Goal: Task Accomplishment & Management: Manage account settings

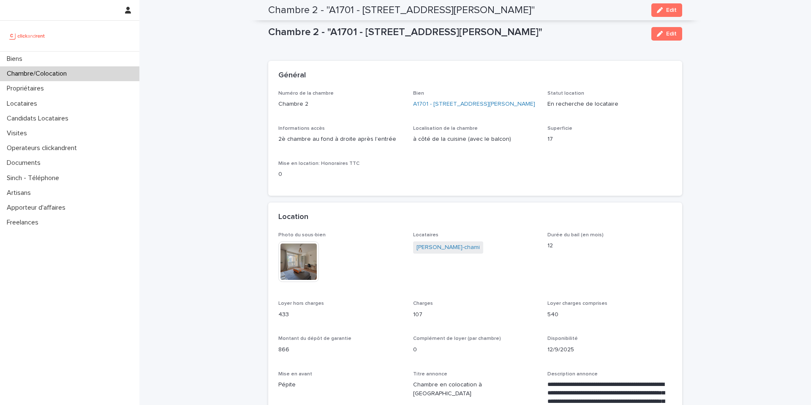
scroll to position [630, 0]
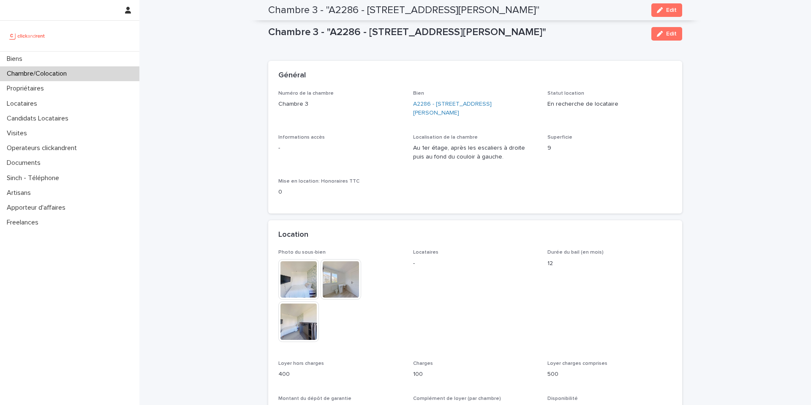
scroll to position [283, 0]
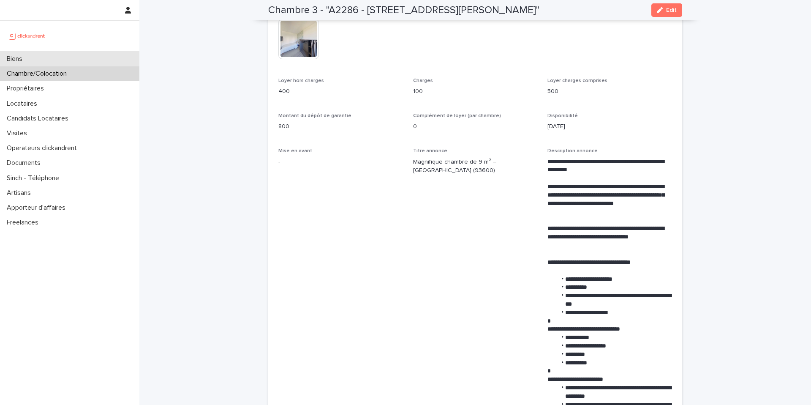
click at [98, 58] on div "Biens" at bounding box center [69, 59] width 139 height 15
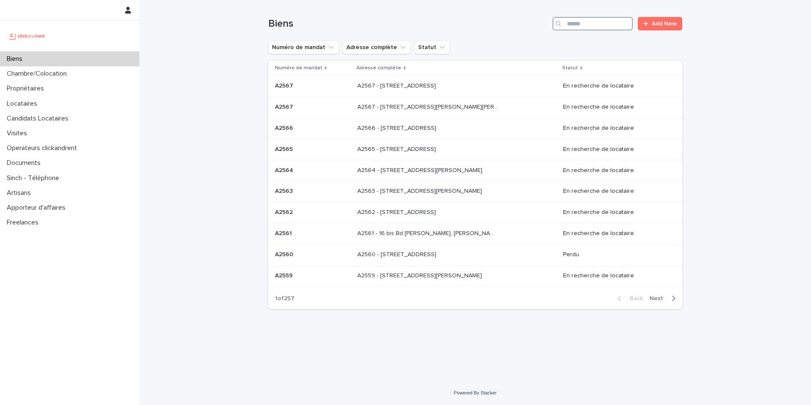
click at [585, 24] on input "Search" at bounding box center [592, 24] width 80 height 14
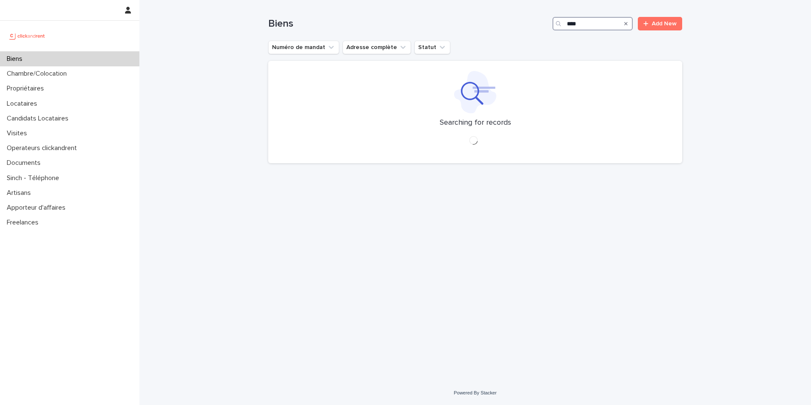
type input "****"
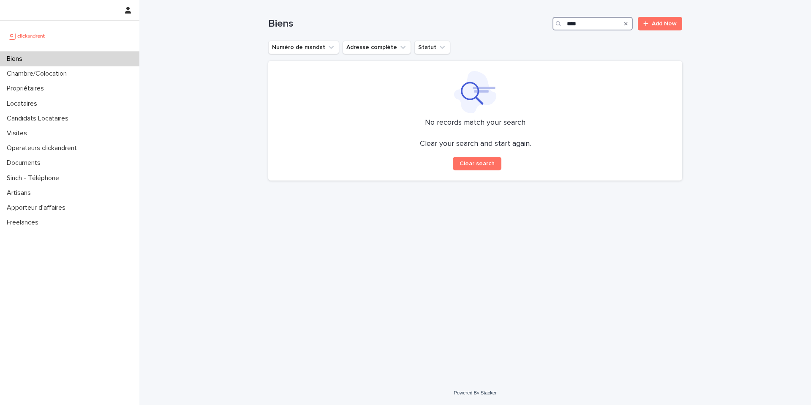
click at [601, 23] on input "****" at bounding box center [592, 24] width 80 height 14
type input "*******"
click at [78, 58] on div "Biens" at bounding box center [69, 59] width 139 height 15
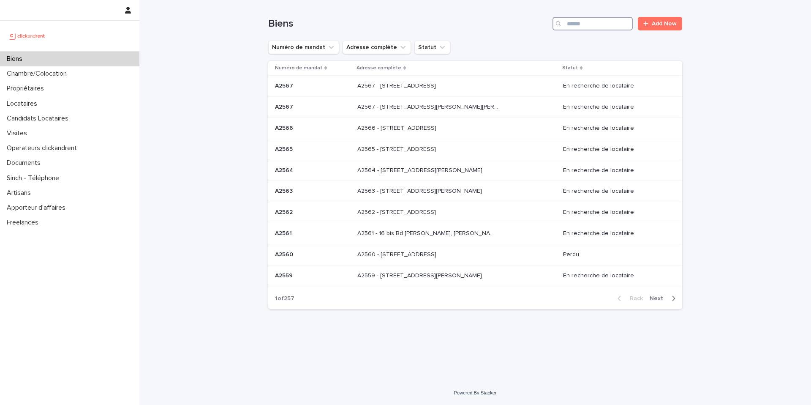
click at [577, 24] on input "Search" at bounding box center [592, 24] width 80 height 14
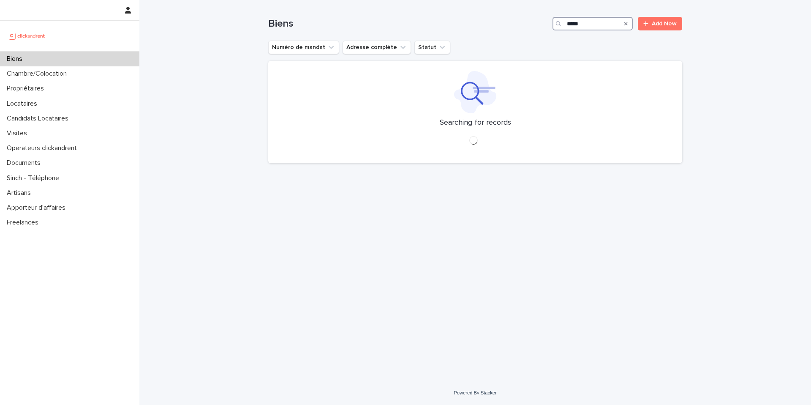
type input "*****"
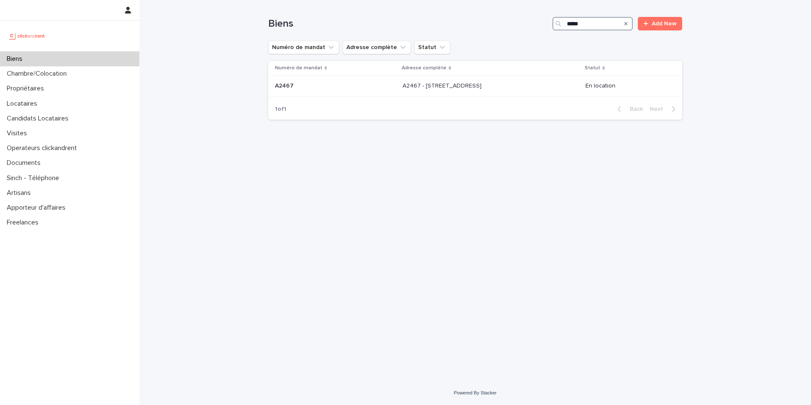
click at [604, 24] on input "*****" at bounding box center [592, 24] width 80 height 14
click at [483, 86] on p "A2467 - 3 Allée du Danemark, Massy 91300" at bounding box center [442, 85] width 81 height 9
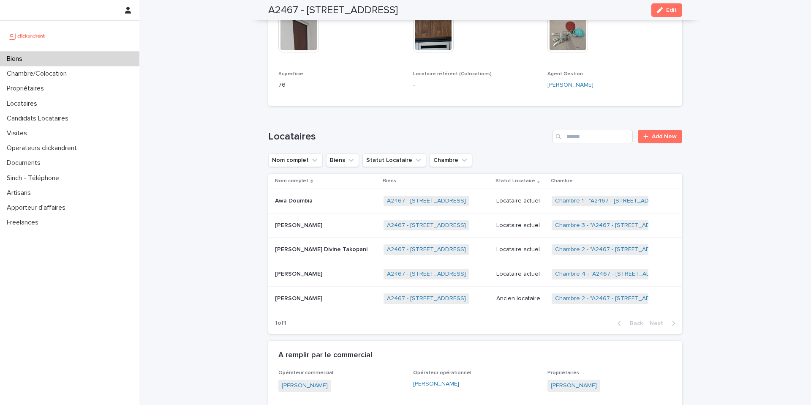
scroll to position [337, 0]
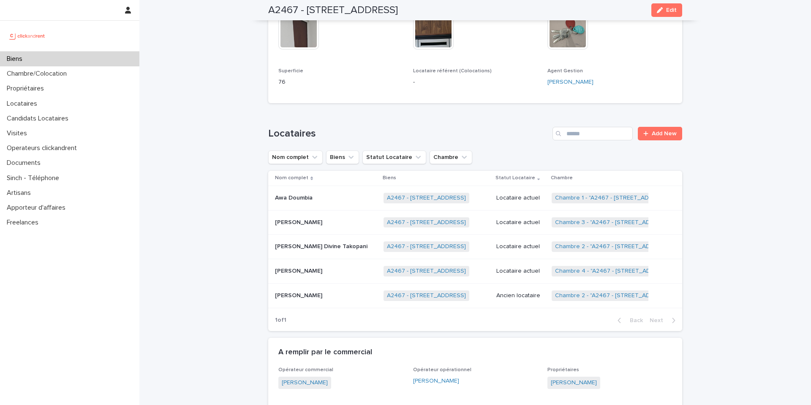
click at [330, 267] on p at bounding box center [326, 270] width 102 height 7
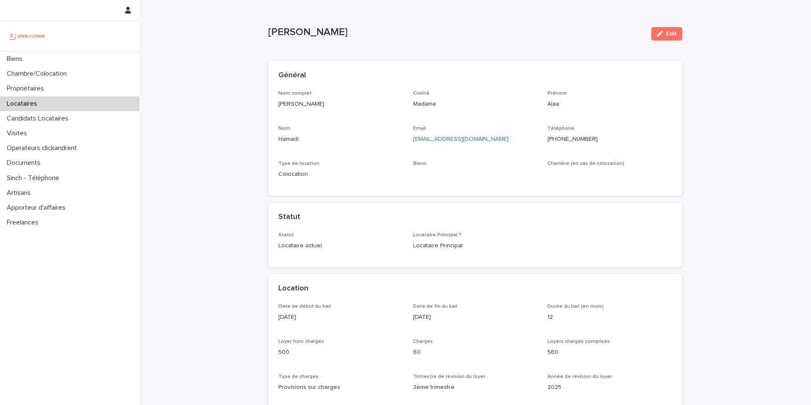
click at [547, 140] on ringoverc2c-logo-84e06f14122c at bounding box center [547, 139] width 0 height 6
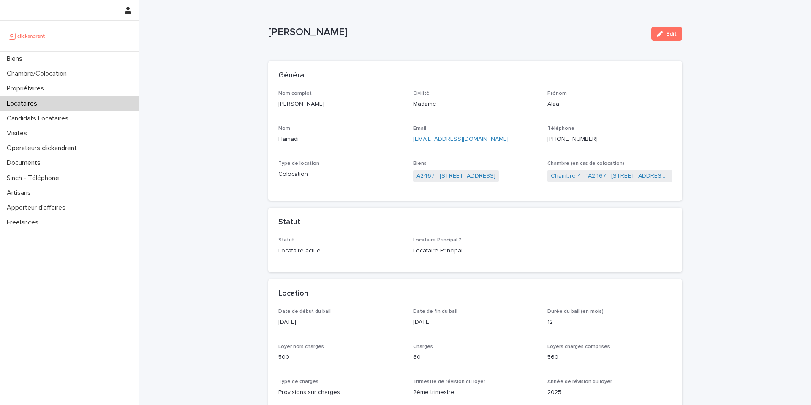
click at [547, 138] on ringoverc2c-logo-84e06f14122c at bounding box center [547, 139] width 0 height 6
click at [547, 139] on ringoverc2c-logo-84e06f14122c at bounding box center [547, 139] width 0 height 6
click at [79, 60] on div "Biens" at bounding box center [69, 59] width 139 height 15
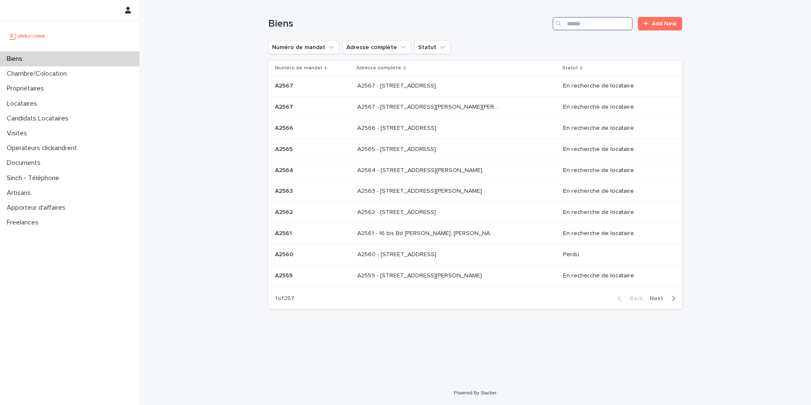
click at [598, 24] on input "Search" at bounding box center [592, 24] width 80 height 14
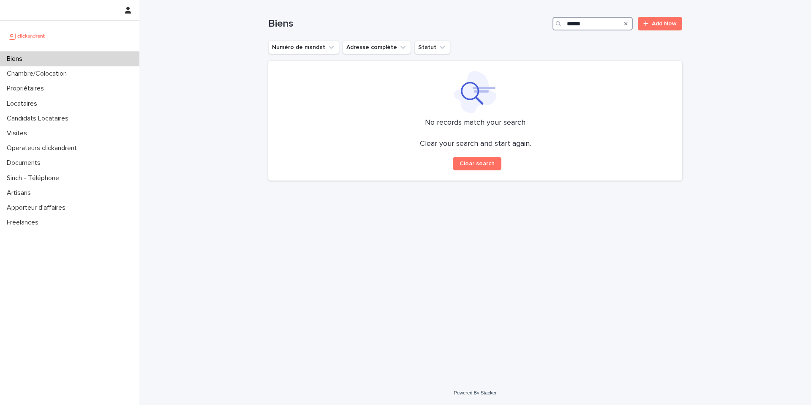
click at [598, 23] on input "******" at bounding box center [592, 24] width 80 height 14
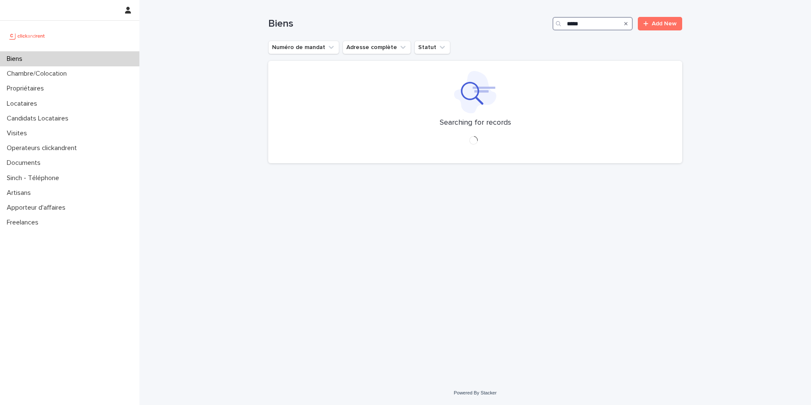
type input "*****"
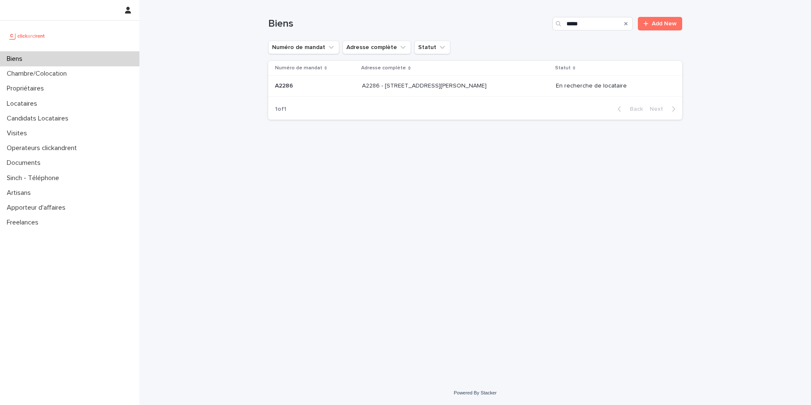
click at [509, 88] on div "A2286 - 5 allée du Dr. Schalow, Aulnay-sous-Bois 93600 A2286 - 5 allée du Dr. S…" at bounding box center [455, 86] width 187 height 14
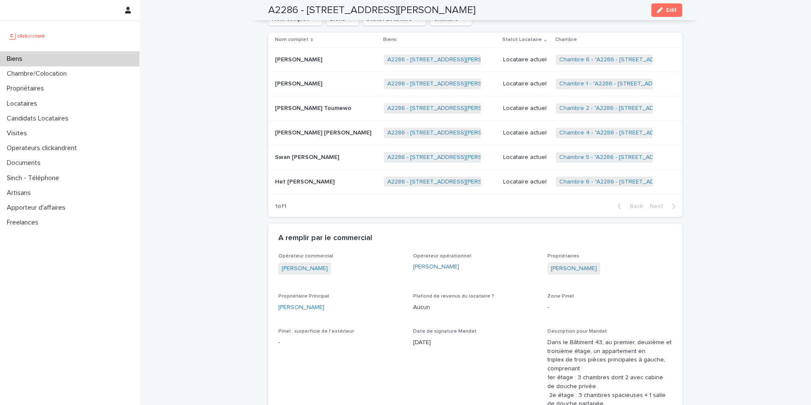
scroll to position [610, 0]
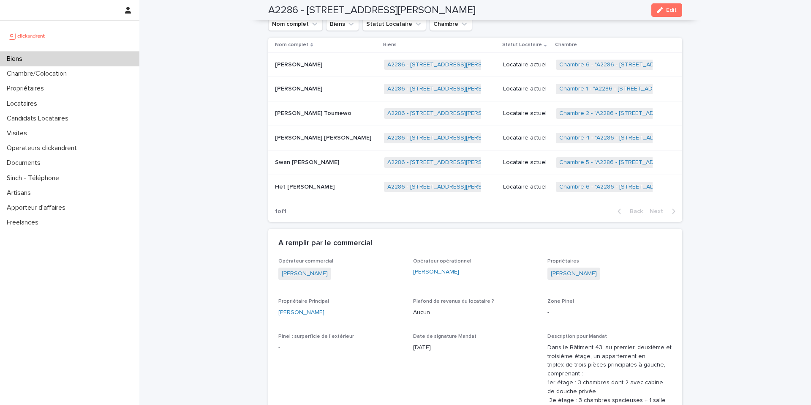
click at [511, 188] on p "Locataire actuel" at bounding box center [526, 186] width 46 height 7
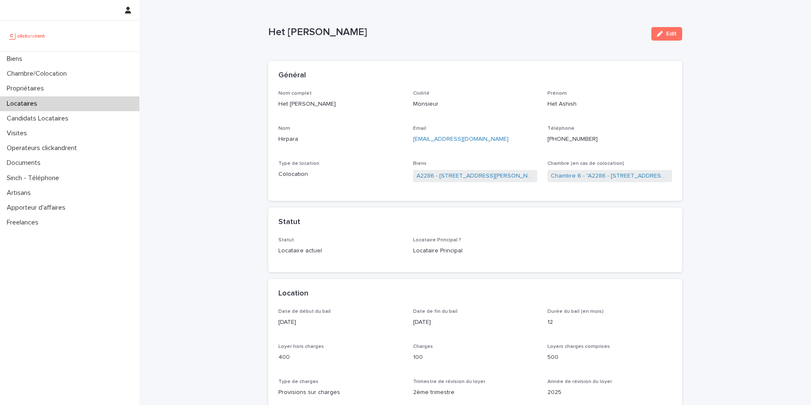
click at [547, 136] on ringoverc2c-logo-84e06f14122c at bounding box center [547, 139] width 0 height 6
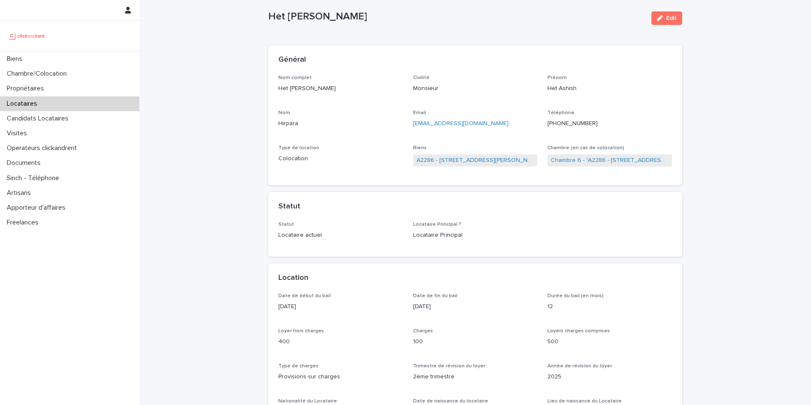
scroll to position [19, 0]
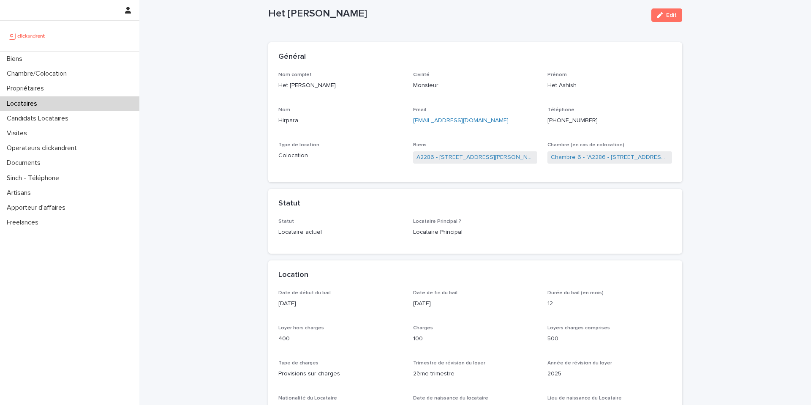
click at [486, 117] on p "hirparahet98@gmail.com" at bounding box center [475, 120] width 125 height 9
copy link "hirparahet98@gmail.com"
click at [547, 120] on ringoverc2c-logo-84e06f14122c at bounding box center [547, 120] width 0 height 6
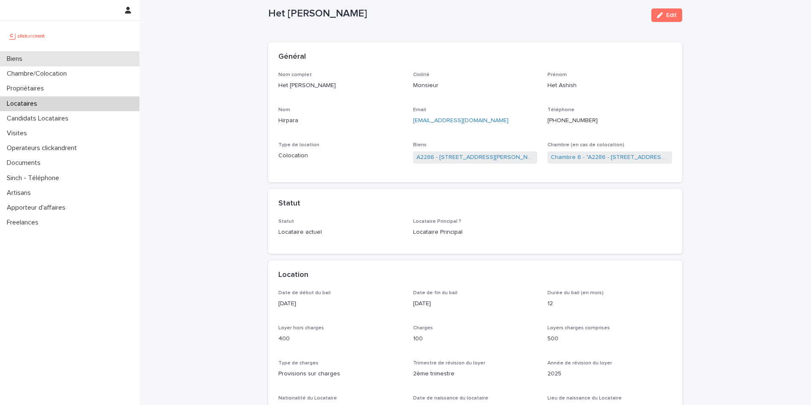
click at [70, 57] on div "Biens" at bounding box center [69, 59] width 139 height 15
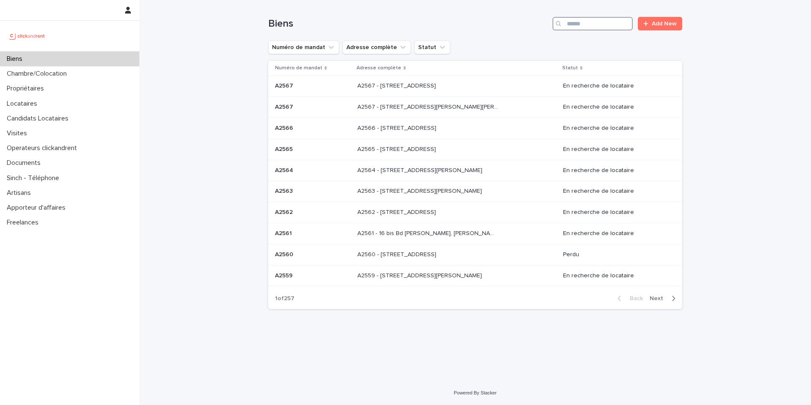
click at [598, 26] on input "Search" at bounding box center [592, 24] width 80 height 14
click at [576, 21] on input "Search" at bounding box center [592, 24] width 80 height 14
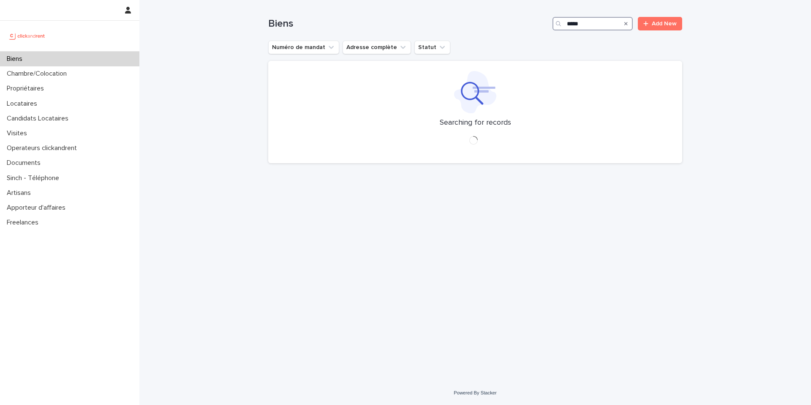
type input "*****"
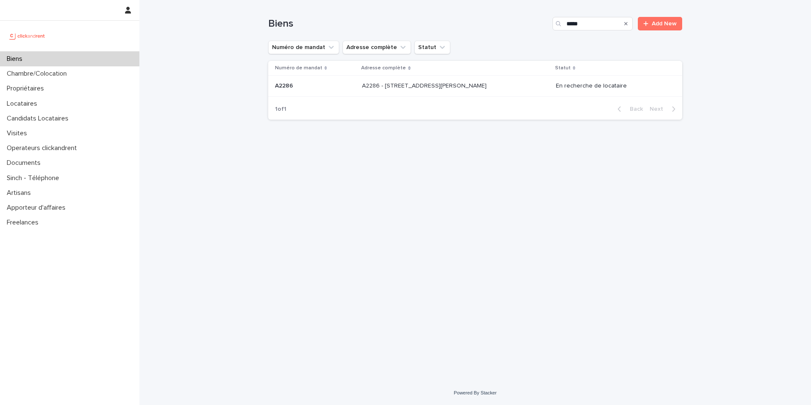
click at [486, 88] on p "A2286 - 5 allée du Dr. Schalow, Aulnay-sous-Bois 93600" at bounding box center [425, 85] width 126 height 9
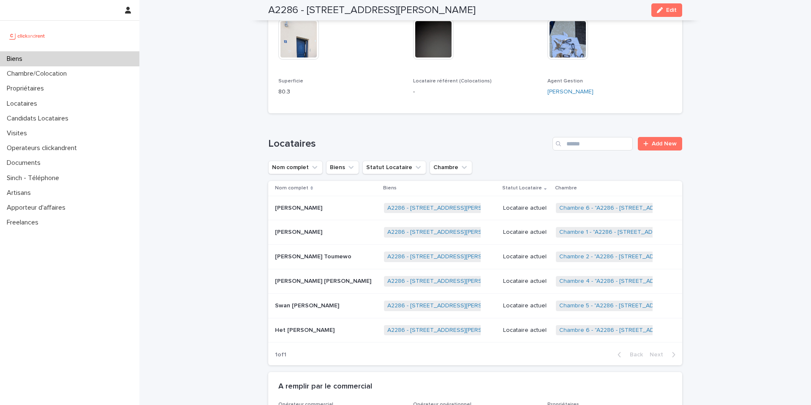
scroll to position [460, 0]
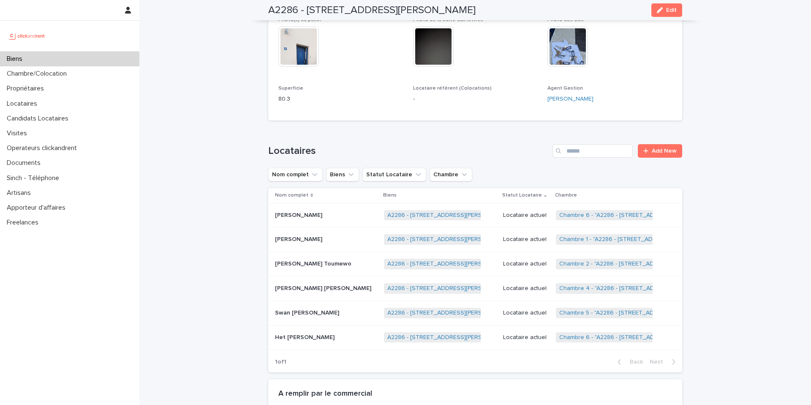
click at [517, 340] on p "Locataire actuel" at bounding box center [526, 337] width 46 height 7
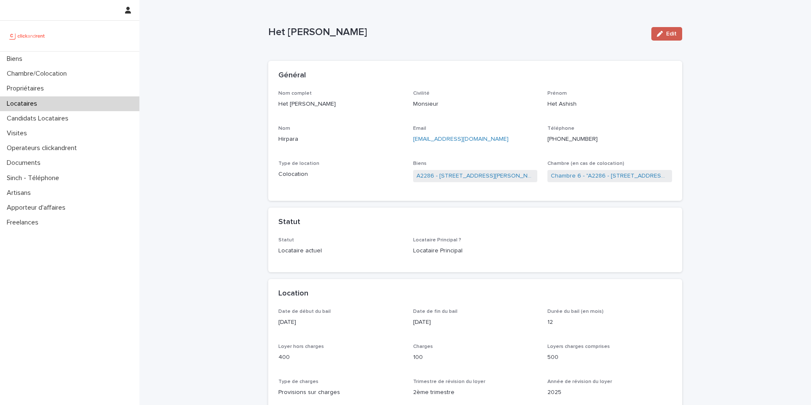
click at [665, 33] on div "button" at bounding box center [661, 34] width 9 height 6
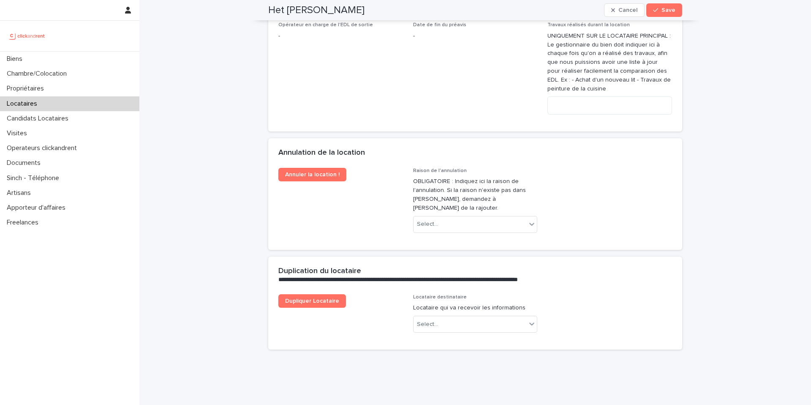
scroll to position [1683, 0]
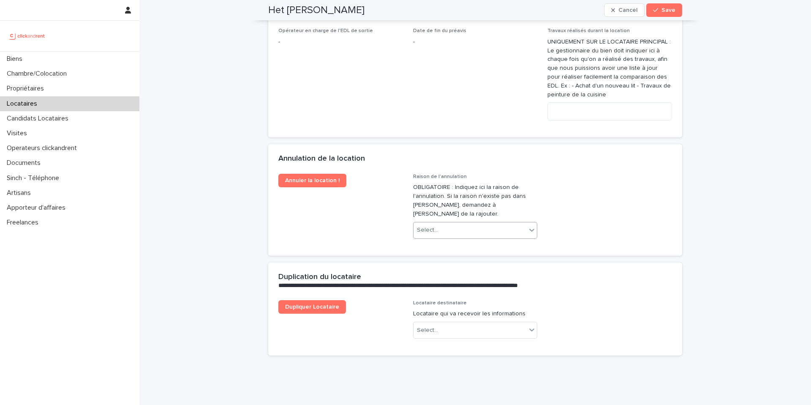
click at [473, 223] on div "Select..." at bounding box center [469, 230] width 113 height 14
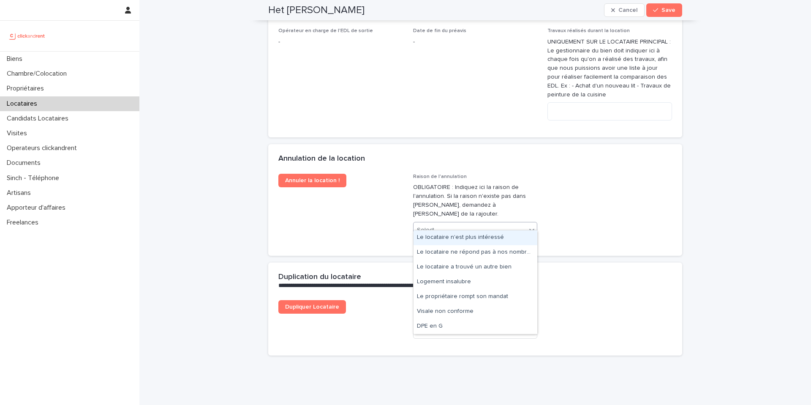
click at [471, 240] on div "Le locataire n'est plus intéressé" at bounding box center [475, 237] width 124 height 15
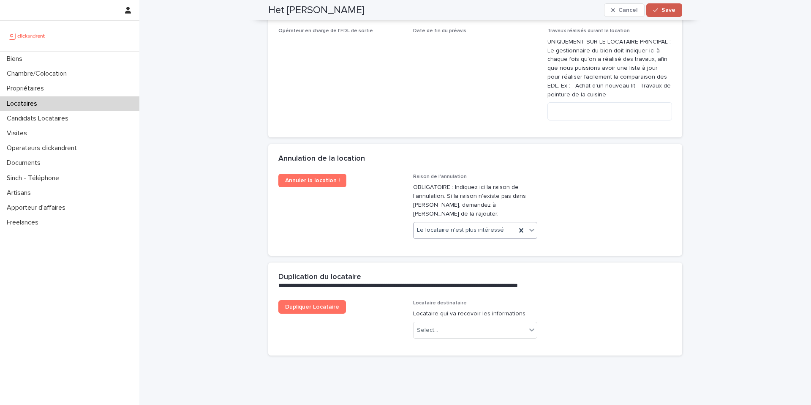
click at [661, 10] on div "button" at bounding box center [657, 10] width 8 height 6
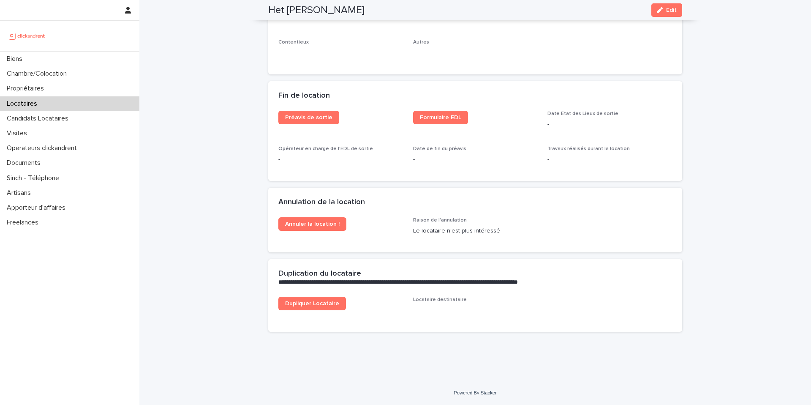
scroll to position [1029, 0]
click at [301, 226] on span "Annuler la location !" at bounding box center [312, 224] width 54 height 6
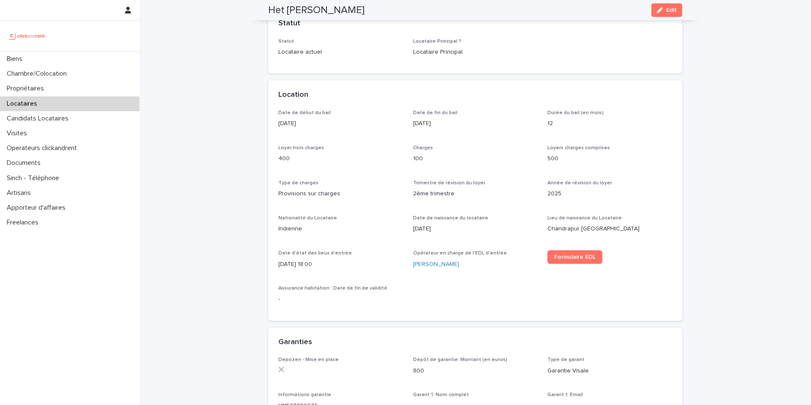
scroll to position [0, 0]
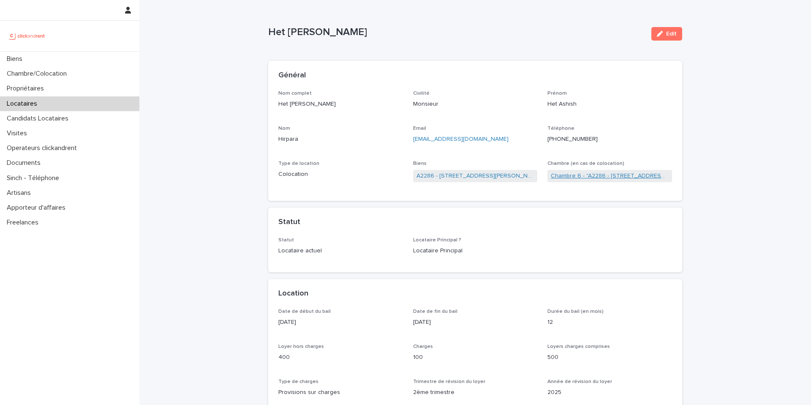
click at [590, 175] on link "Chambre 6 - "A2286 - 5 allée du Dr. Schalow, Aulnay-sous-Bois 93600"" at bounding box center [610, 175] width 118 height 9
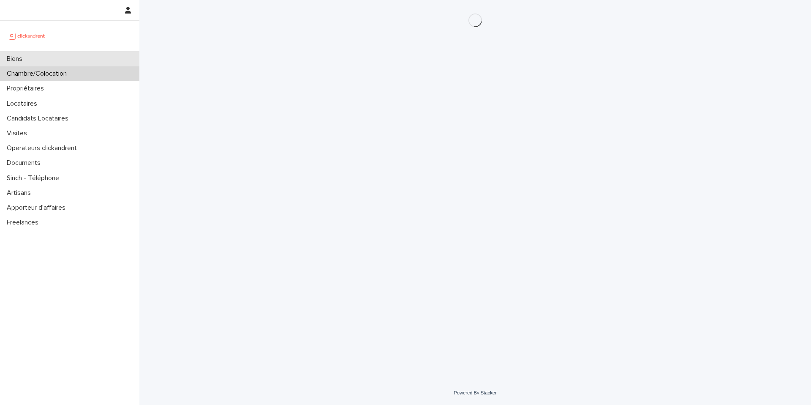
click at [95, 59] on div "Biens" at bounding box center [69, 59] width 139 height 15
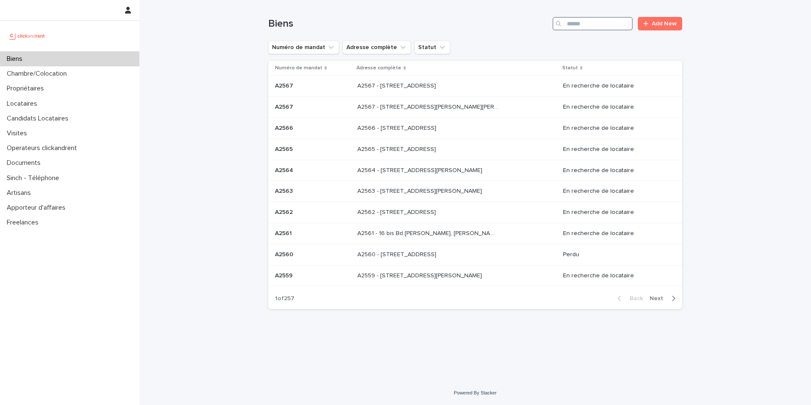
click at [579, 24] on input "Search" at bounding box center [592, 24] width 80 height 14
click at [81, 74] on div "Chambre/Colocation" at bounding box center [69, 73] width 139 height 15
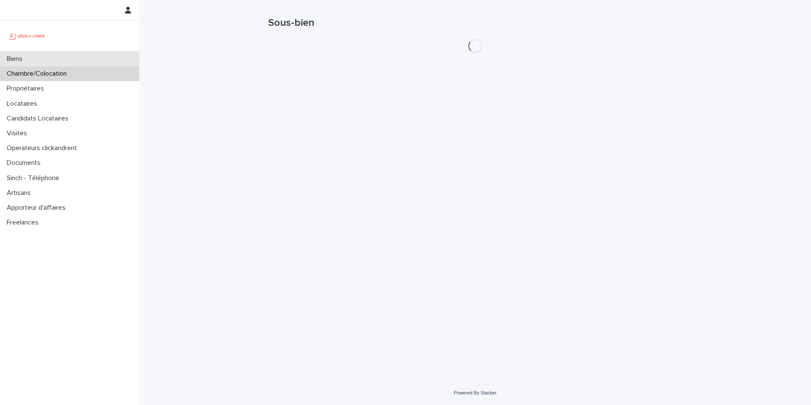
click at [101, 63] on div "Biens" at bounding box center [69, 59] width 139 height 15
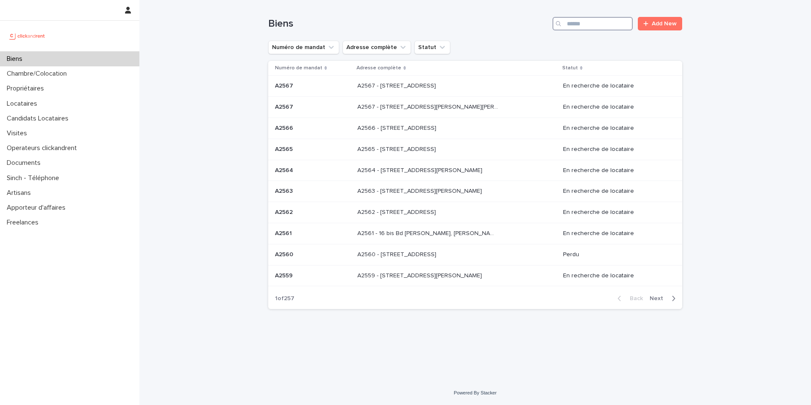
click at [597, 23] on input "Search" at bounding box center [592, 24] width 80 height 14
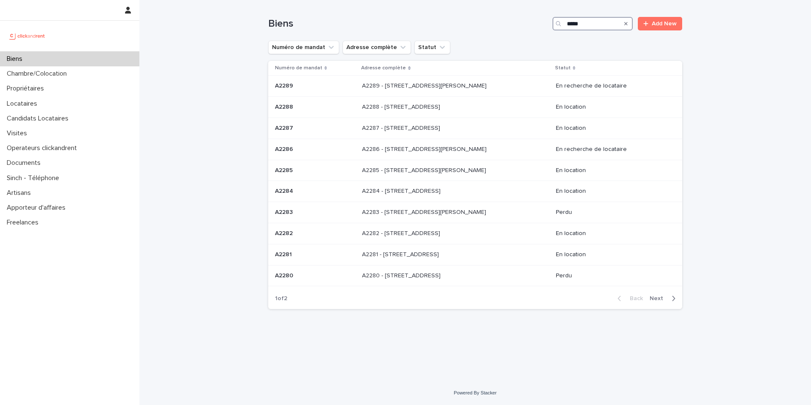
type input "*****"
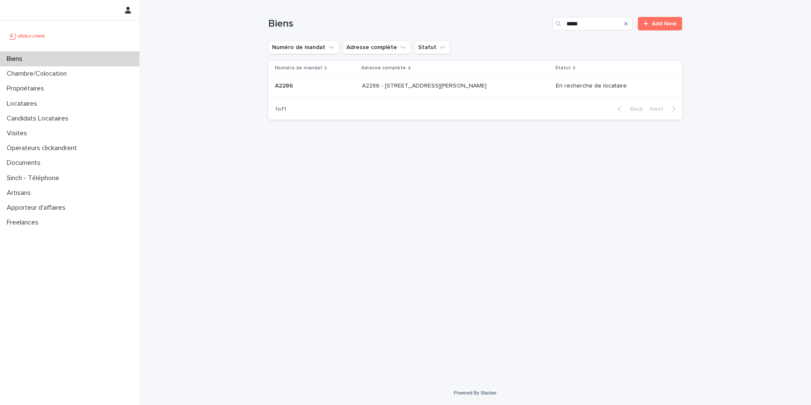
click at [479, 90] on div "A2286 - 5 allée du Dr. Schalow, Aulnay-sous-Bois 93600 A2286 - 5 allée du Dr. S…" at bounding box center [455, 86] width 187 height 14
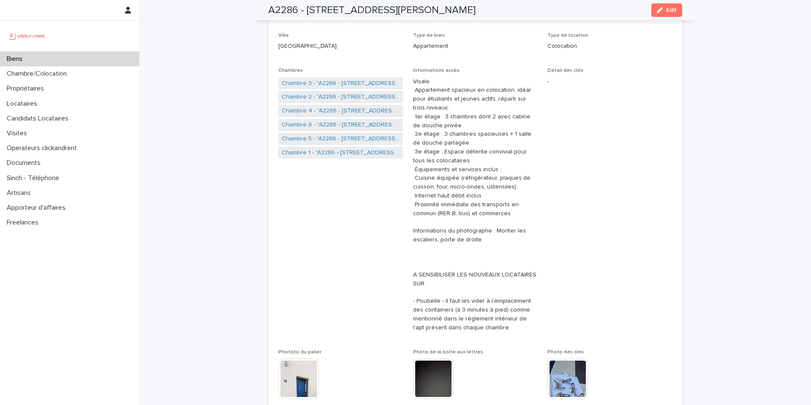
scroll to position [106, 0]
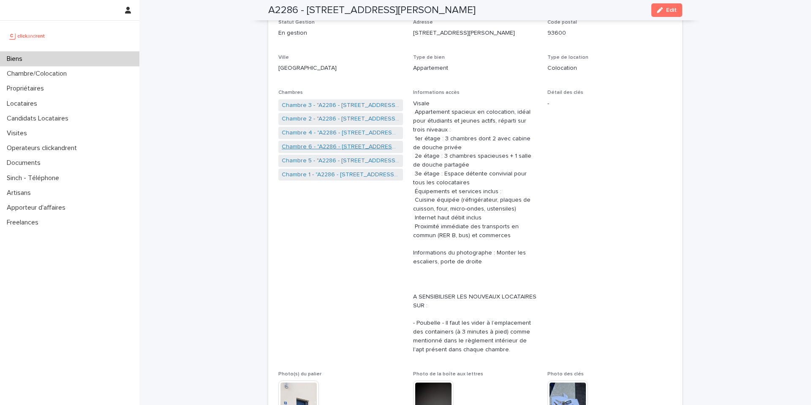
click at [354, 149] on link "Chambre 6 - "A2286 - 5 allée du Dr. Schalow, Aulnay-sous-Bois 93600"" at bounding box center [341, 146] width 118 height 9
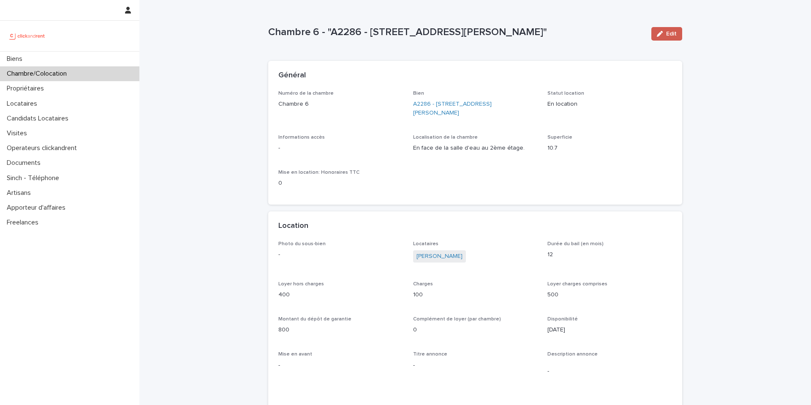
click at [666, 33] on span "Edit" at bounding box center [671, 34] width 11 height 6
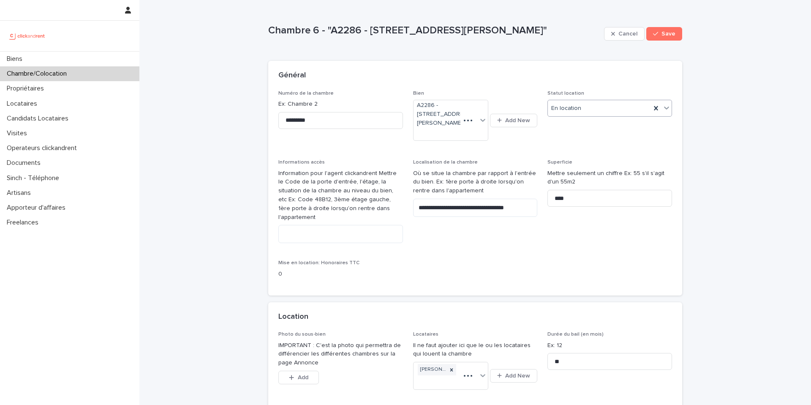
click at [591, 109] on div "En location" at bounding box center [599, 108] width 103 height 14
click at [588, 141] on div "En recherche de locataire" at bounding box center [610, 139] width 124 height 15
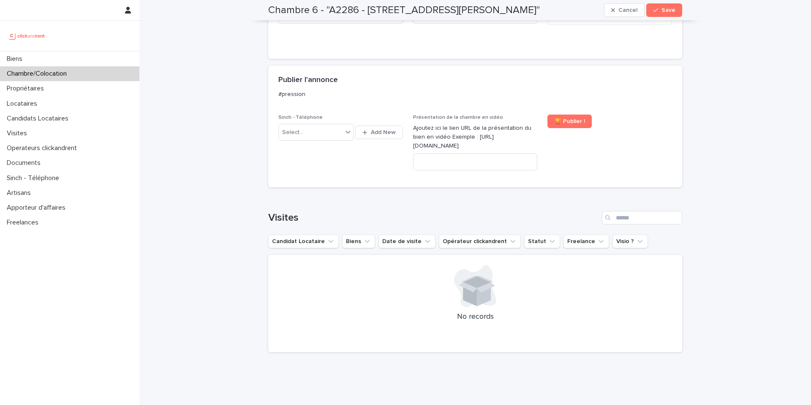
scroll to position [598, 0]
click at [319, 127] on div "Select..." at bounding box center [311, 129] width 64 height 14
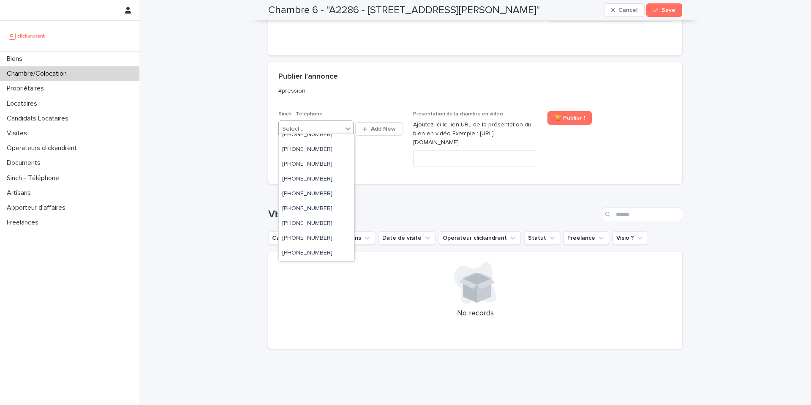
scroll to position [864, 0]
click at [340, 253] on div "+33939378130" at bounding box center [316, 253] width 75 height 15
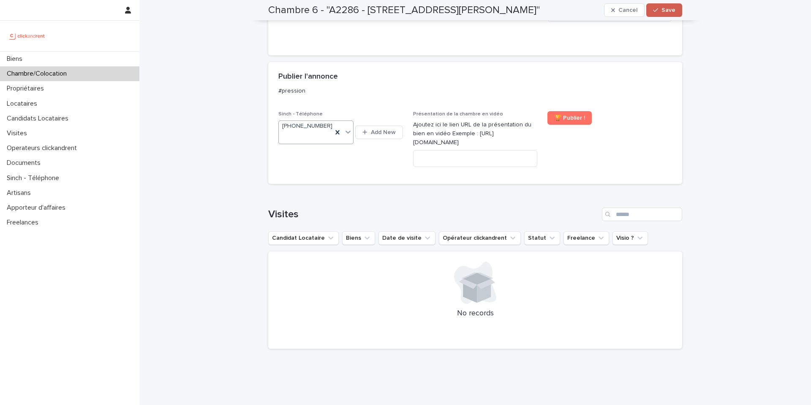
click at [672, 10] on span "Save" at bounding box center [668, 10] width 14 height 6
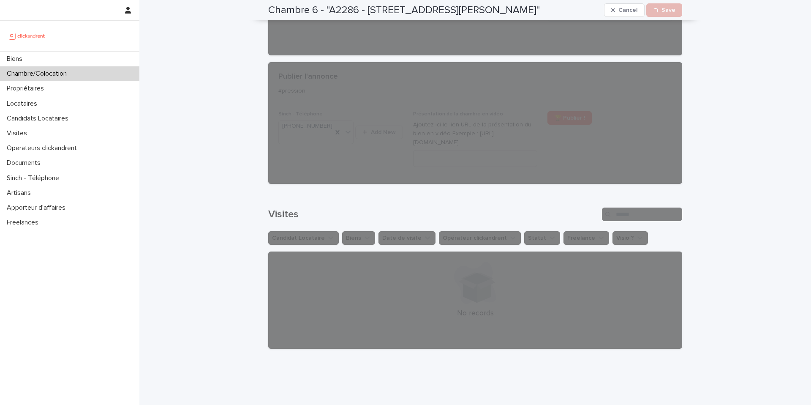
scroll to position [339, 0]
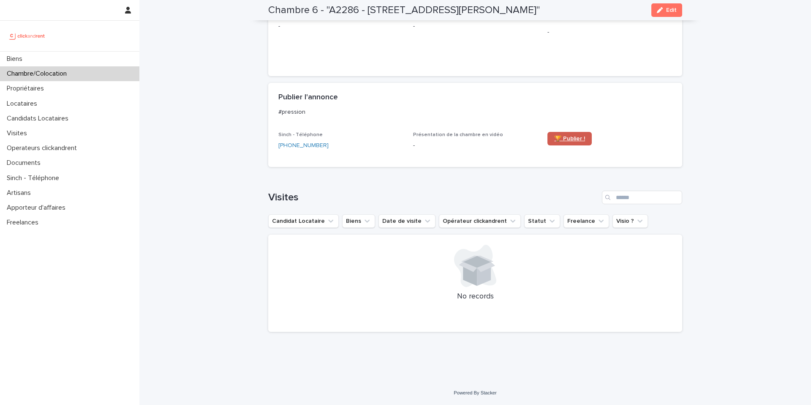
click at [573, 138] on span "🏆 Publier !" at bounding box center [569, 139] width 31 height 6
click at [433, 144] on p "-" at bounding box center [475, 145] width 125 height 9
click at [661, 11] on icon "button" at bounding box center [660, 10] width 6 height 6
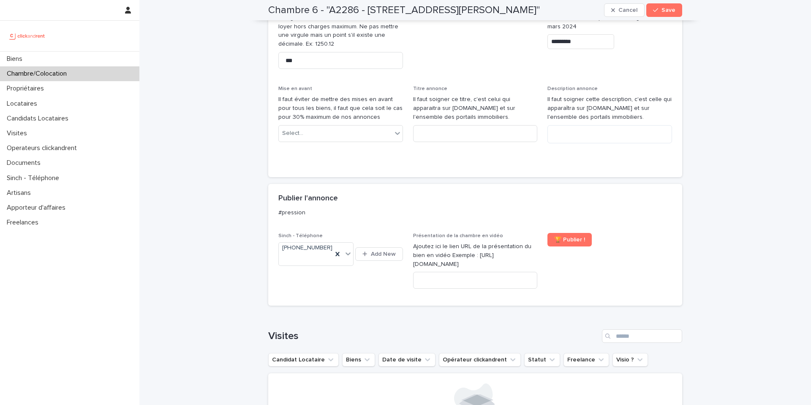
scroll to position [475, 0]
click at [477, 280] on input at bounding box center [475, 282] width 125 height 17
click at [665, 11] on span "Save" at bounding box center [668, 10] width 14 height 6
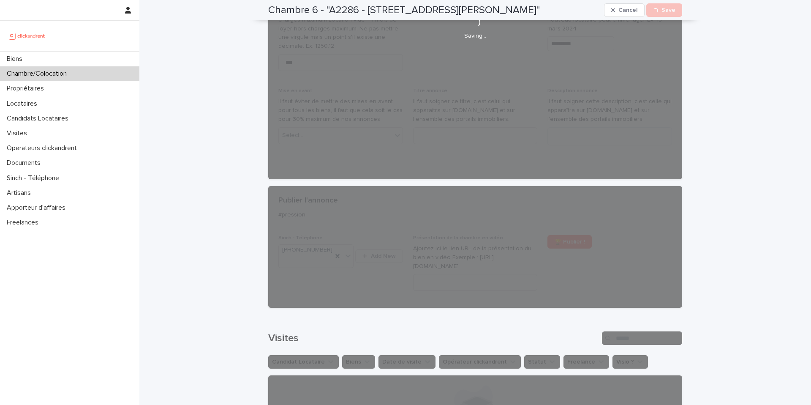
scroll to position [338, 0]
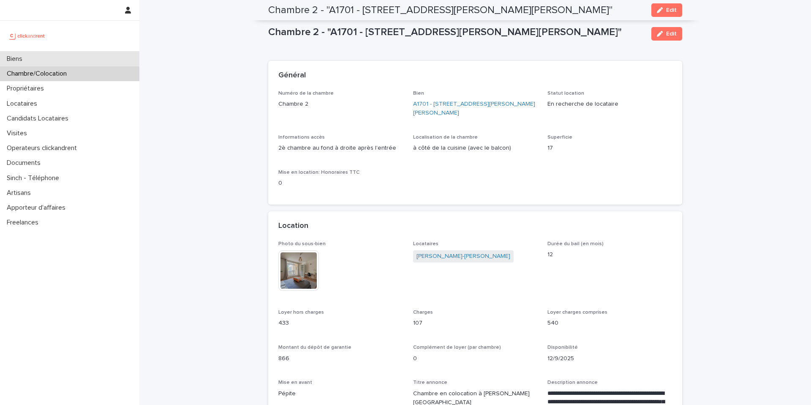
click at [112, 55] on div "Biens" at bounding box center [69, 59] width 139 height 15
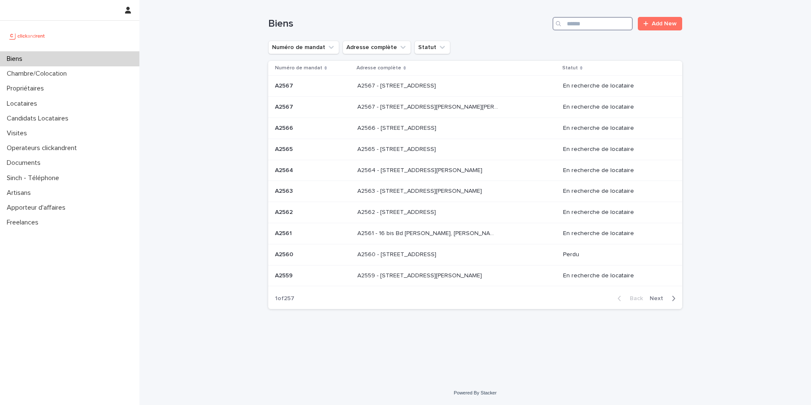
click at [609, 27] on input "Search" at bounding box center [592, 24] width 80 height 14
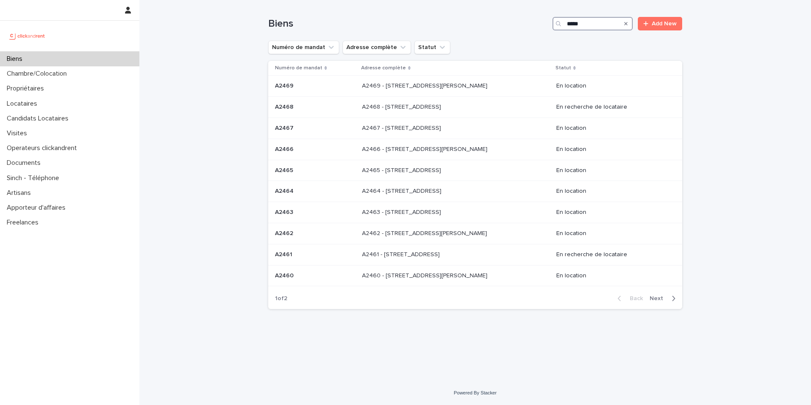
type input "*****"
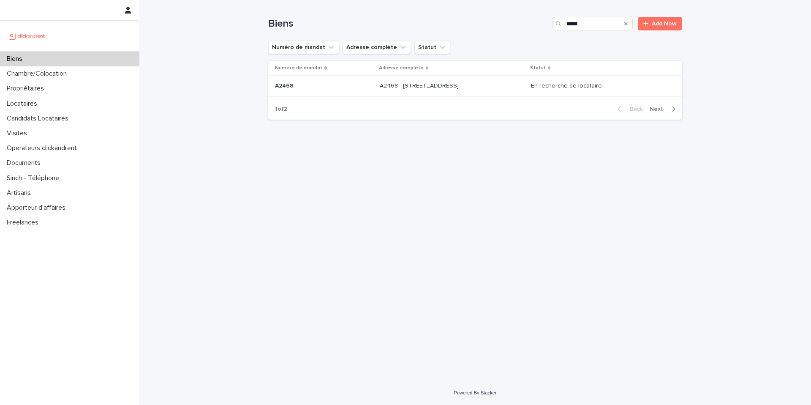
click at [487, 86] on p at bounding box center [450, 85] width 141 height 7
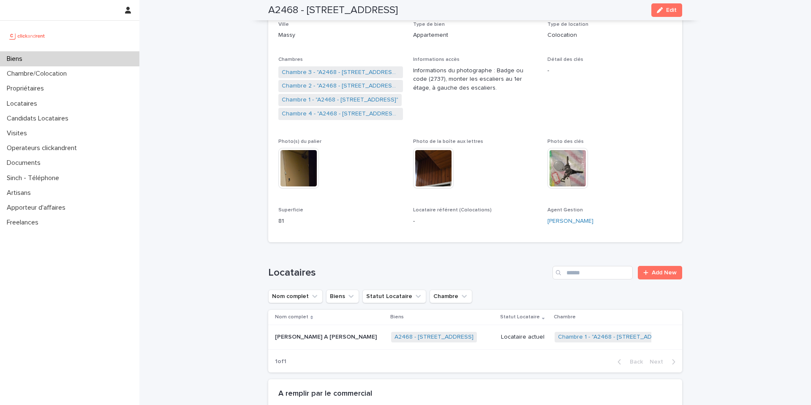
scroll to position [139, 0]
click at [359, 84] on link "Chambre 2 - "A2468 - 19 Avenue Nationale, Massy 91300"" at bounding box center [341, 85] width 118 height 9
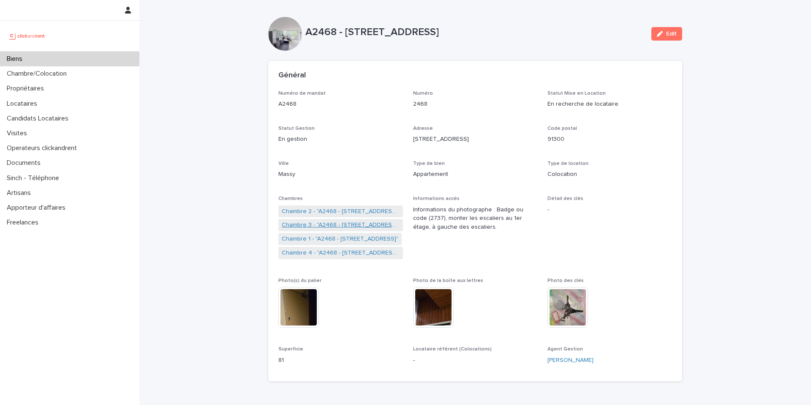
click at [369, 224] on link "Chambre 3 - "A2468 - 19 Avenue Nationale, Massy 91300"" at bounding box center [341, 224] width 118 height 9
click at [330, 224] on link "Chambre 4 - "A2468 - 19 Avenue Nationale, Massy 91300"" at bounding box center [341, 224] width 118 height 9
click at [339, 208] on link "Chambre 4 - "A2468 - 19 Avenue Nationale, Massy 91300"" at bounding box center [341, 211] width 118 height 9
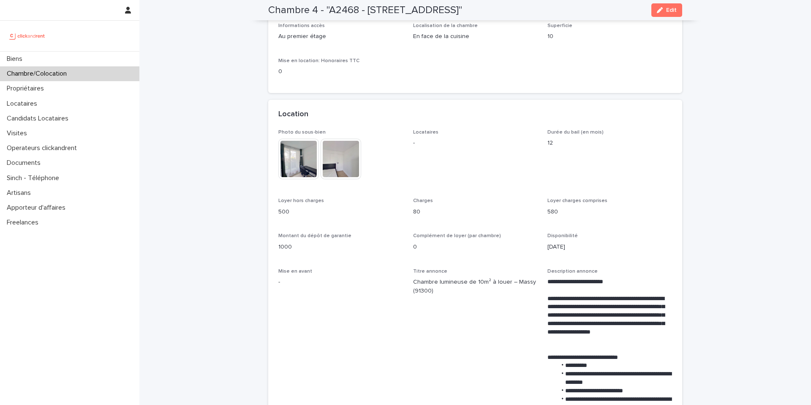
scroll to position [103, 0]
